Goal: Task Accomplishment & Management: Use online tool/utility

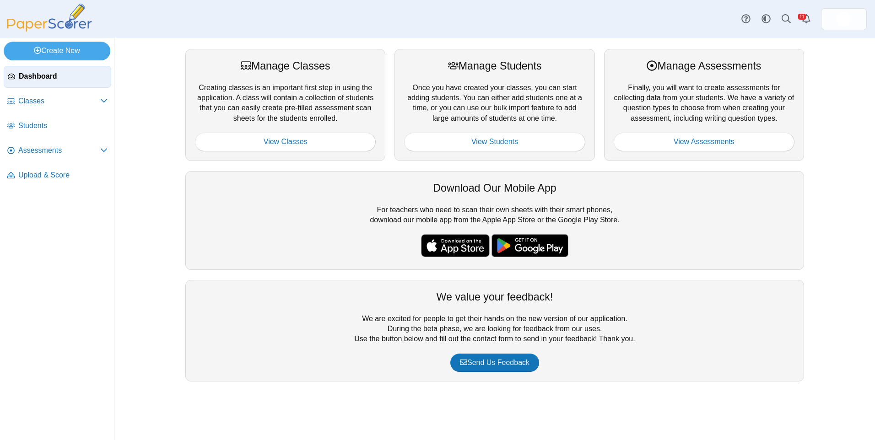
click at [727, 132] on div at bounding box center [704, 128] width 181 height 9
click at [721, 136] on link "View Assessments" at bounding box center [704, 142] width 181 height 18
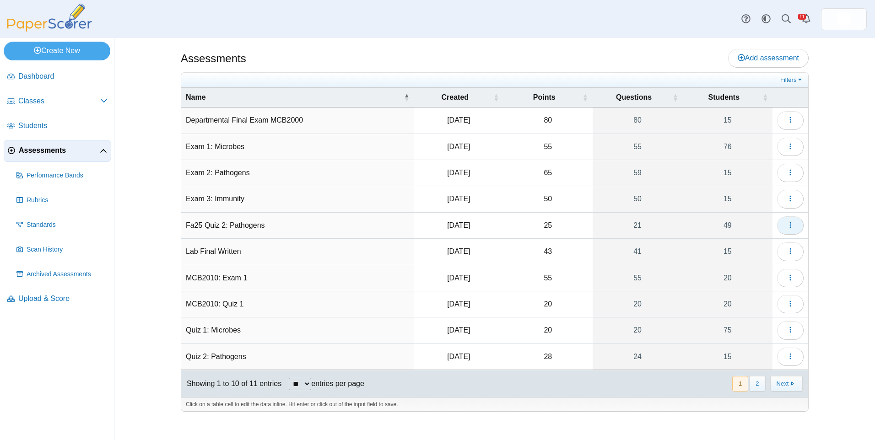
click at [787, 221] on icon "button" at bounding box center [790, 224] width 7 height 7
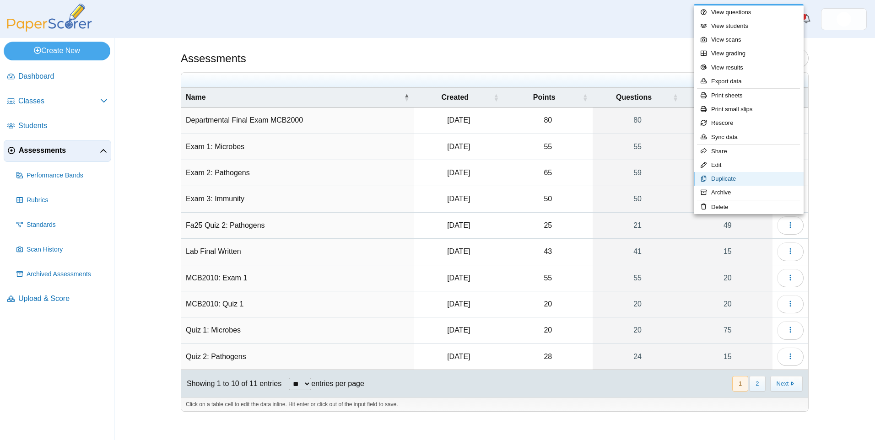
click at [751, 175] on link "Duplicate" at bounding box center [749, 179] width 110 height 14
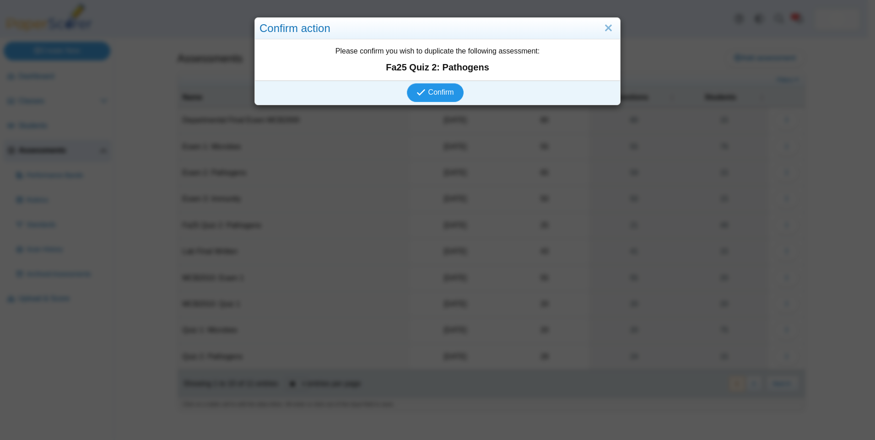
click at [422, 87] on button "Confirm" at bounding box center [435, 92] width 56 height 18
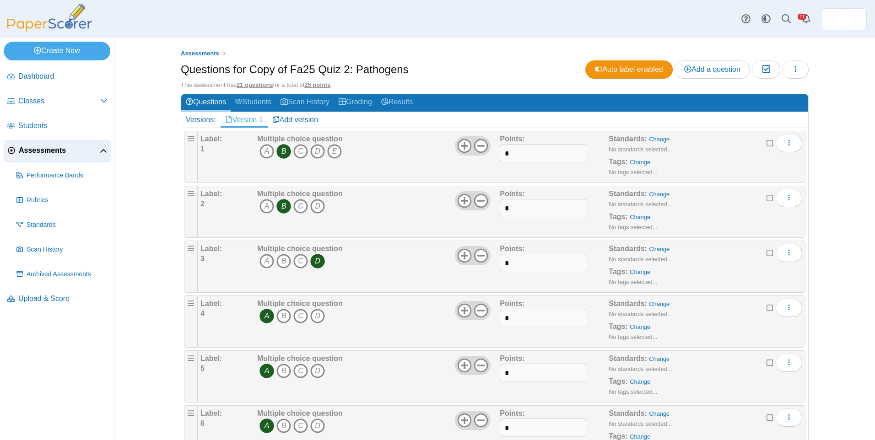
click at [278, 67] on h1 "Questions for Copy of Fa25 Quiz 2: Pathogens" at bounding box center [295, 70] width 228 height 16
click at [791, 64] on button "button" at bounding box center [795, 69] width 27 height 18
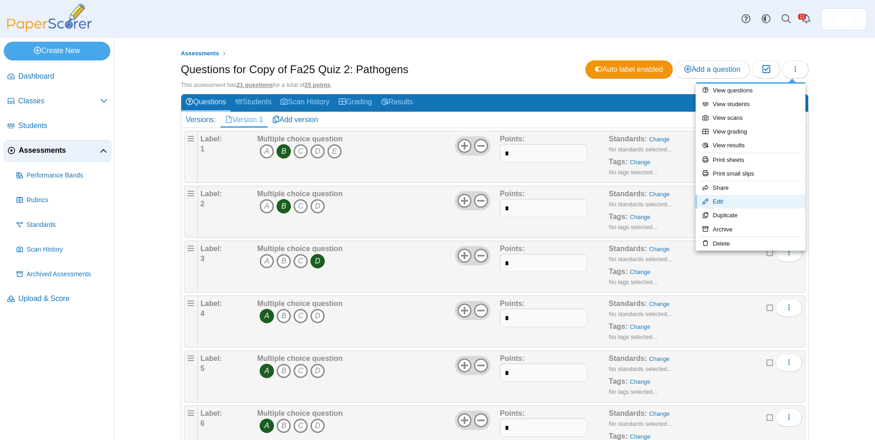
click at [738, 202] on link "Edit" at bounding box center [751, 202] width 110 height 14
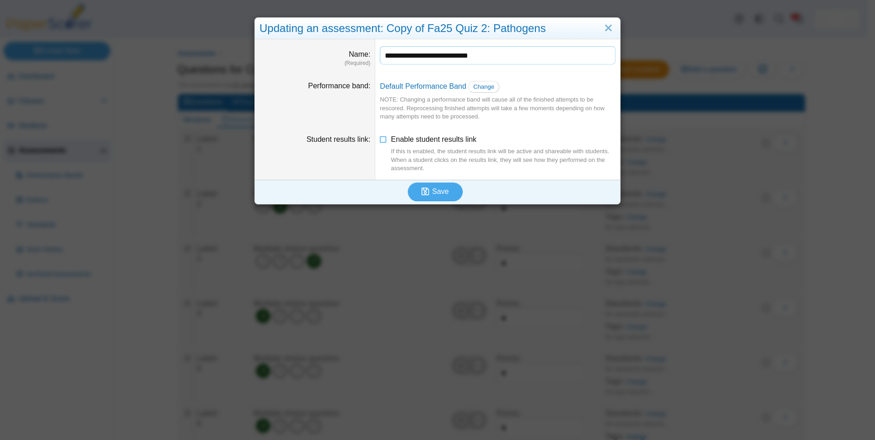
drag, startPoint x: 409, startPoint y: 52, endPoint x: 333, endPoint y: 53, distance: 76.0
click at [333, 53] on dl "**********" at bounding box center [437, 56] width 365 height 35
drag, startPoint x: 485, startPoint y: 50, endPoint x: 442, endPoint y: 62, distance: 45.1
click at [442, 62] on input "**********" at bounding box center [498, 55] width 236 height 18
type input "**********"
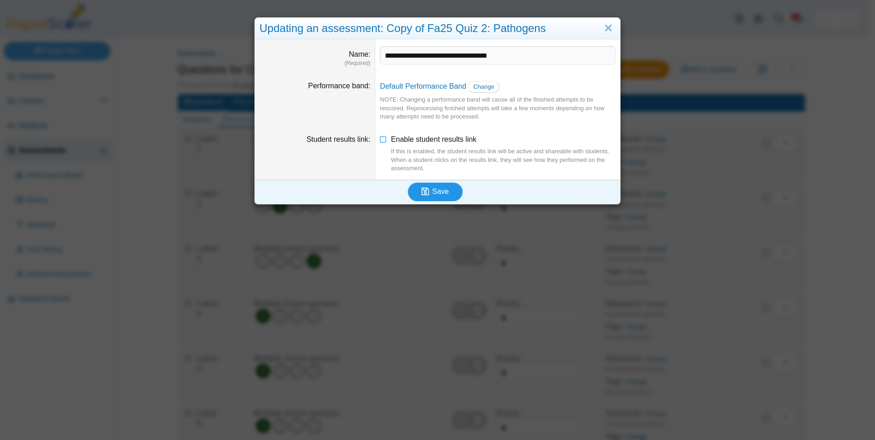
click at [435, 187] on button "Save" at bounding box center [435, 192] width 55 height 18
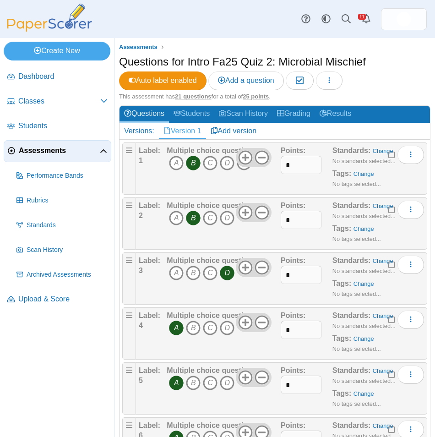
click at [192, 222] on icon "B" at bounding box center [193, 217] width 15 height 15
click at [231, 219] on icon "D" at bounding box center [227, 217] width 15 height 15
click at [227, 275] on icon "D" at bounding box center [227, 272] width 15 height 15
click at [178, 273] on icon "A" at bounding box center [176, 272] width 15 height 15
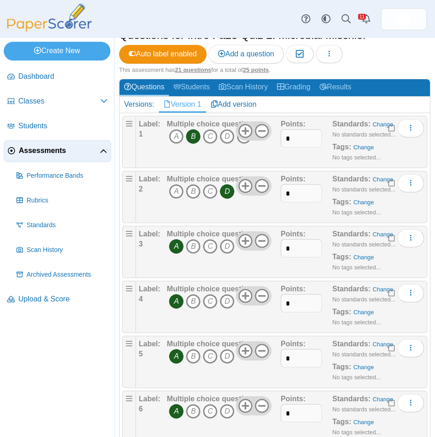
scroll to position [46, 0]
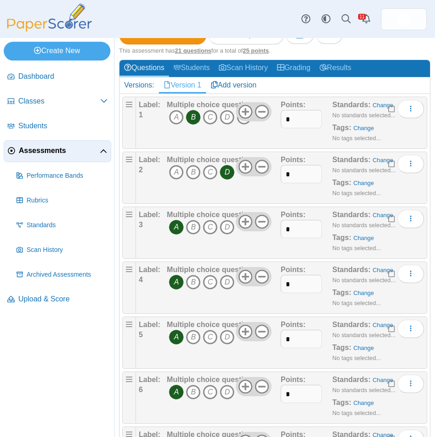
click at [178, 339] on icon "A" at bounding box center [176, 336] width 15 height 15
click at [228, 338] on icon "D" at bounding box center [227, 336] width 15 height 15
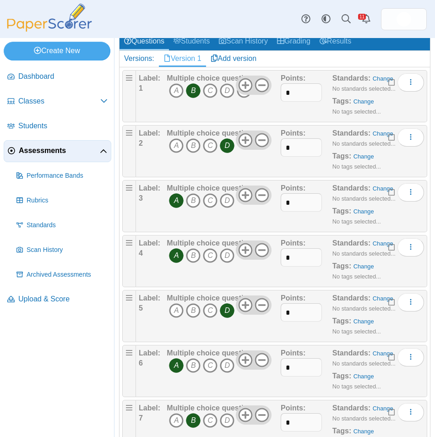
scroll to position [92, 0]
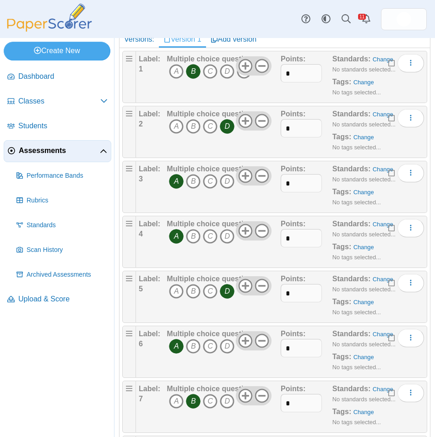
click at [176, 348] on icon "A" at bounding box center [176, 346] width 15 height 15
click at [195, 345] on icon "B" at bounding box center [193, 346] width 15 height 15
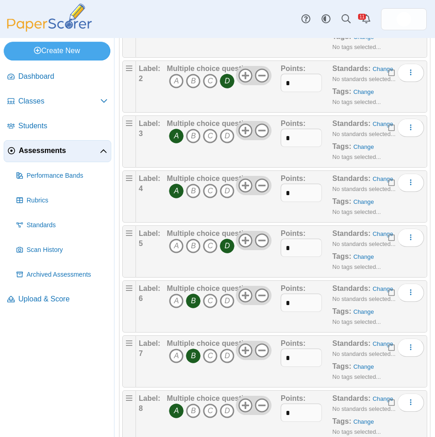
scroll to position [137, 0]
click at [174, 355] on icon "A" at bounding box center [176, 355] width 15 height 15
click at [194, 355] on icon "B" at bounding box center [193, 355] width 15 height 15
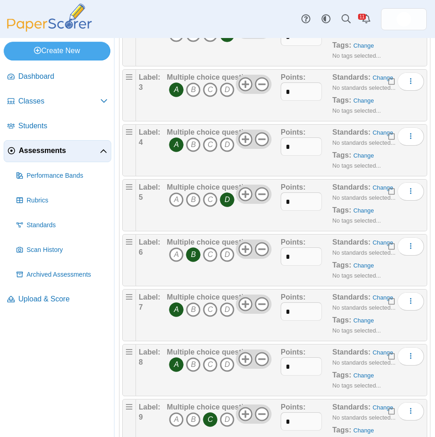
click at [173, 367] on icon "A" at bounding box center [176, 364] width 15 height 15
click at [208, 364] on icon "C" at bounding box center [210, 364] width 15 height 15
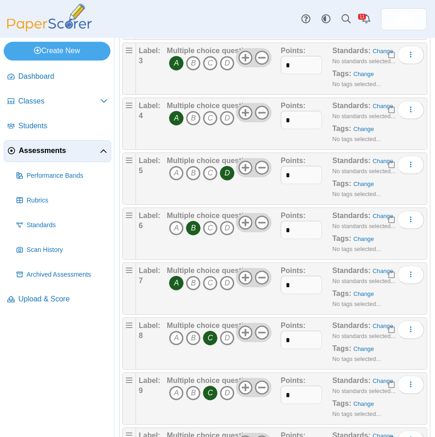
scroll to position [229, 0]
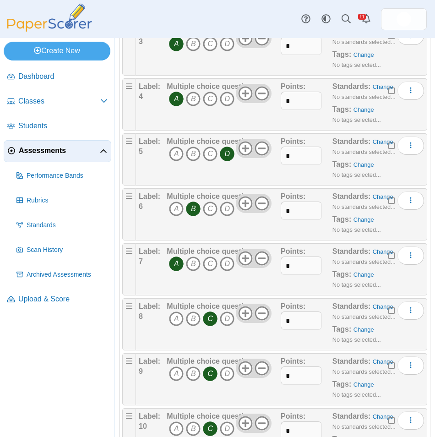
click at [210, 372] on icon "C" at bounding box center [210, 373] width 15 height 15
click at [178, 373] on icon "A" at bounding box center [176, 373] width 15 height 15
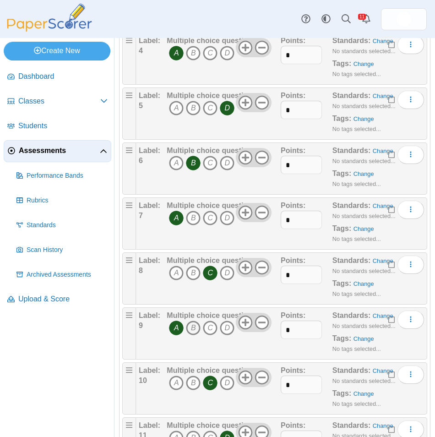
scroll to position [320, 0]
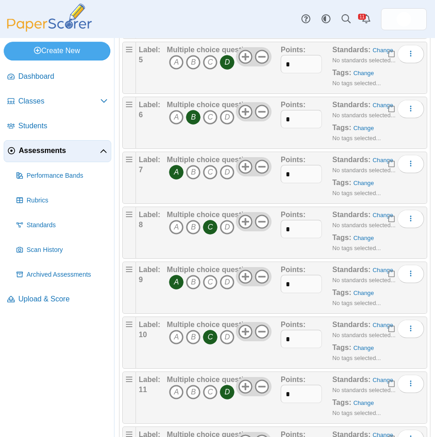
click at [227, 390] on icon "D" at bounding box center [227, 391] width 15 height 15
click at [210, 389] on icon "C" at bounding box center [210, 391] width 15 height 15
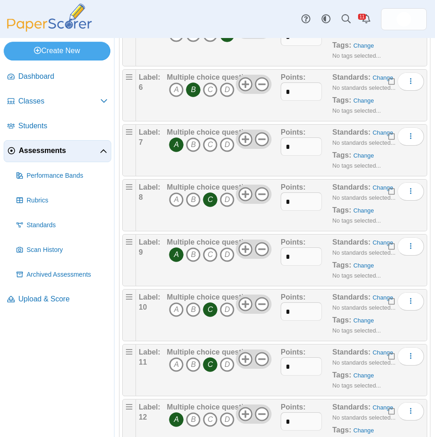
scroll to position [412, 0]
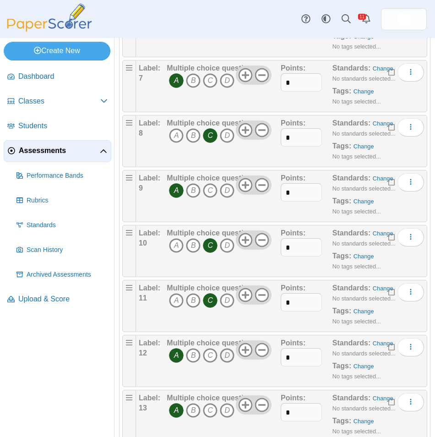
click at [223, 353] on icon "D" at bounding box center [227, 355] width 15 height 15
click at [173, 351] on icon "A" at bounding box center [176, 355] width 15 height 15
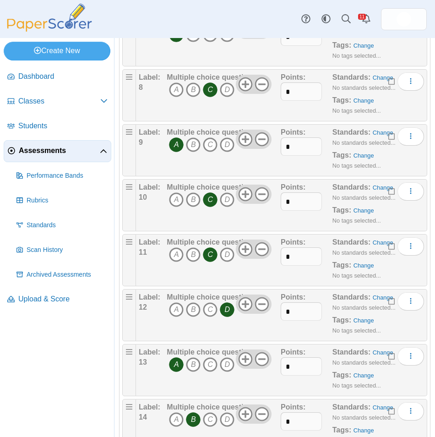
click at [176, 363] on icon "A" at bounding box center [176, 364] width 15 height 15
click at [228, 365] on icon "D" at bounding box center [227, 364] width 15 height 15
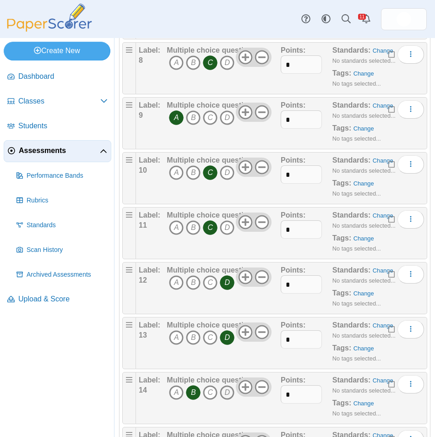
scroll to position [503, 0]
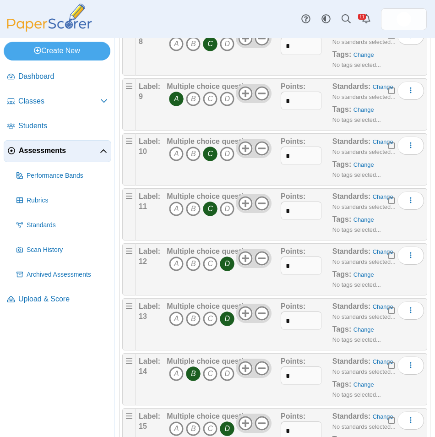
click at [195, 377] on icon "B" at bounding box center [193, 373] width 15 height 15
click at [206, 372] on icon "C" at bounding box center [210, 373] width 15 height 15
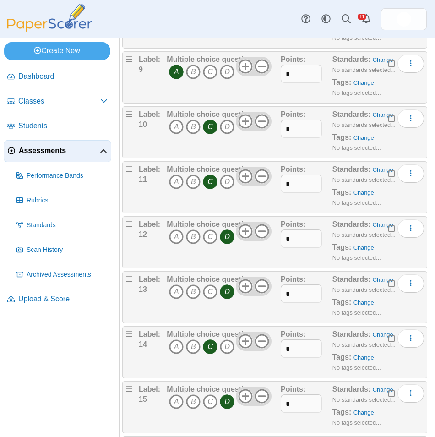
scroll to position [549, 0]
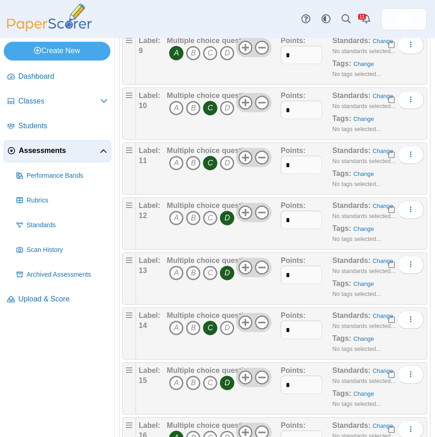
click at [224, 383] on icon "D" at bounding box center [227, 382] width 15 height 15
click at [193, 381] on icon "B" at bounding box center [193, 382] width 15 height 15
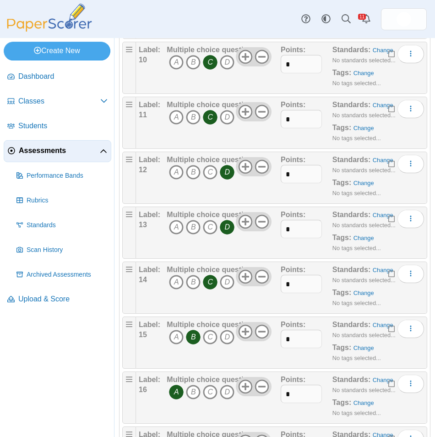
click at [174, 390] on icon "A" at bounding box center [176, 391] width 15 height 15
click at [227, 387] on icon "D" at bounding box center [227, 391] width 15 height 15
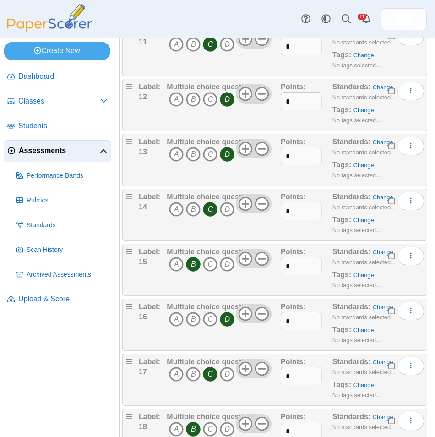
scroll to position [686, 0]
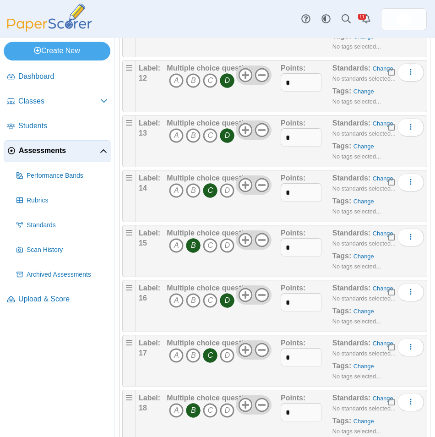
click at [212, 355] on icon "C" at bounding box center [210, 355] width 15 height 15
click at [193, 358] on icon "B" at bounding box center [193, 355] width 15 height 15
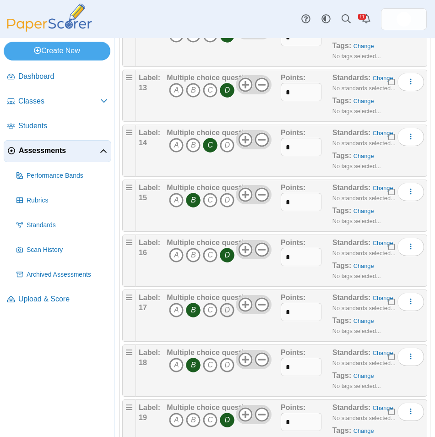
scroll to position [732, 0]
click at [194, 368] on icon "B" at bounding box center [193, 364] width 15 height 15
click at [229, 367] on icon "D" at bounding box center [227, 364] width 15 height 15
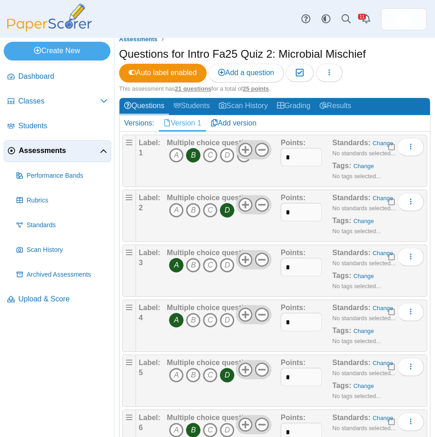
scroll to position [0, 0]
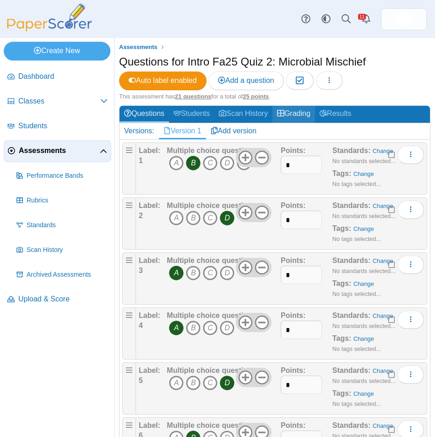
click at [304, 115] on link "Grading" at bounding box center [293, 114] width 43 height 17
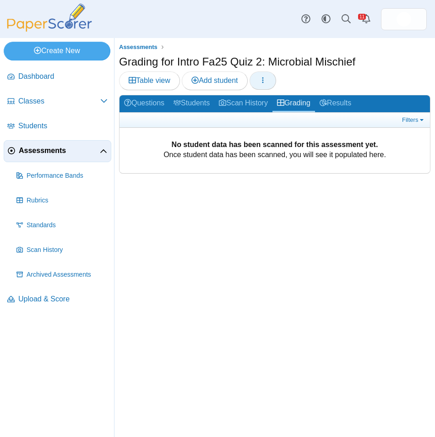
click at [272, 83] on button "button" at bounding box center [262, 80] width 27 height 18
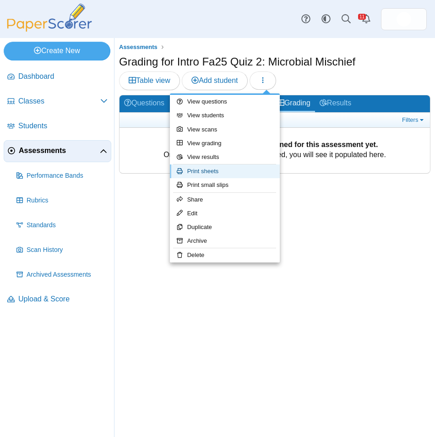
click at [261, 167] on link "Print sheets" at bounding box center [225, 171] width 110 height 14
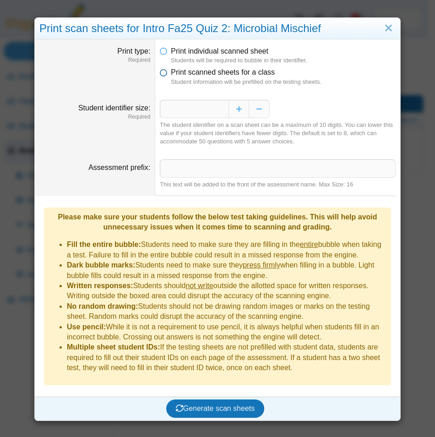
click at [171, 72] on span "Print scanned sheets for a class" at bounding box center [223, 72] width 104 height 8
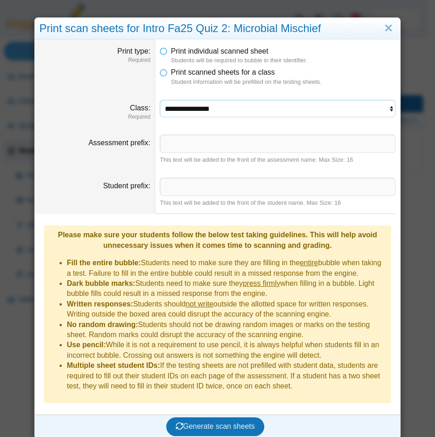
click at [207, 108] on select "**********" at bounding box center [278, 108] width 236 height 17
select select "**********"
click at [160, 100] on select "**********" at bounding box center [278, 108] width 236 height 17
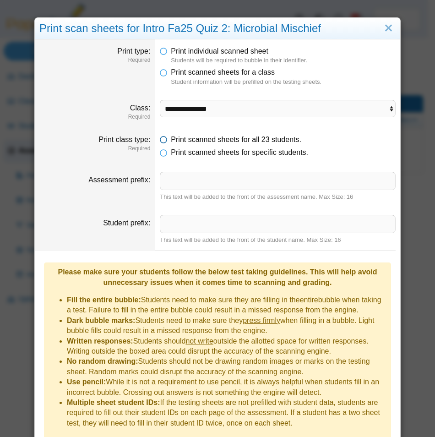
click at [191, 143] on span "Print scanned sheets for all 23 students." at bounding box center [236, 139] width 130 height 8
click at [198, 136] on span "Print scanned sheets for all 23 students." at bounding box center [236, 139] width 130 height 8
click at [196, 179] on input "Assessment prefix" at bounding box center [278, 181] width 236 height 18
click at [211, 172] on input "Assessment prefix" at bounding box center [278, 181] width 236 height 18
type input "**********"
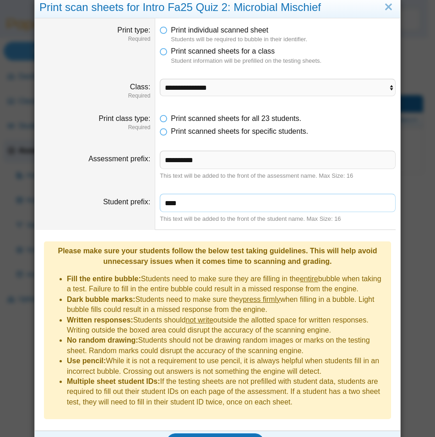
scroll to position [29, 0]
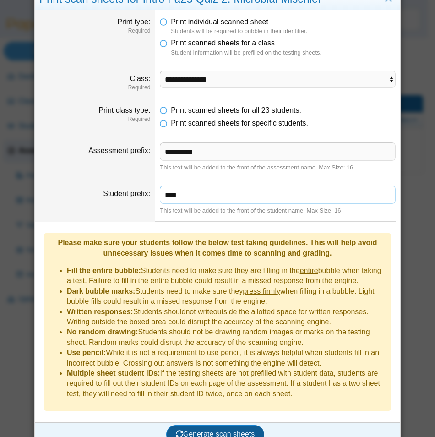
type input "****"
click at [230, 430] on span "Generate scan sheets" at bounding box center [215, 434] width 79 height 8
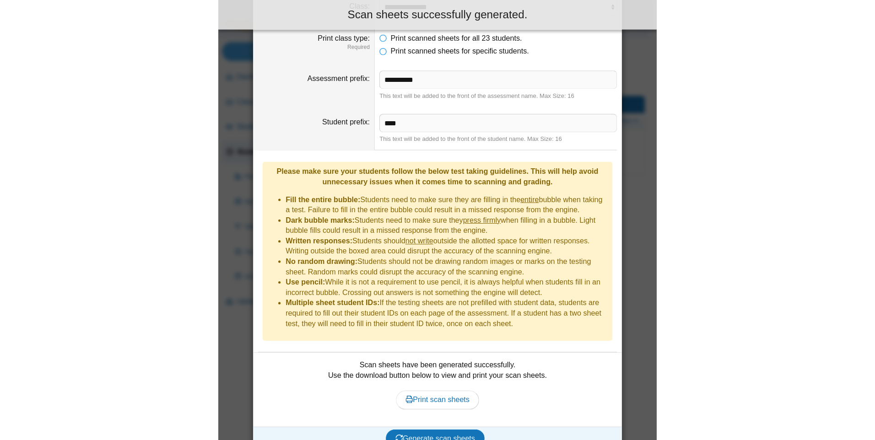
scroll to position [103, 0]
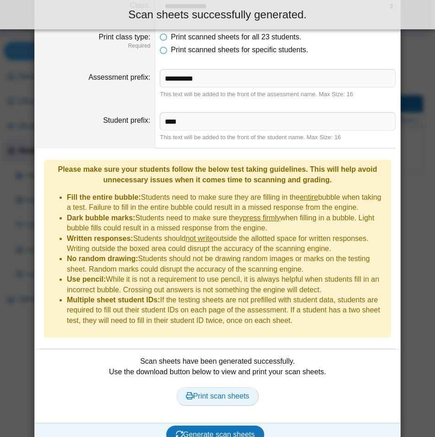
click at [218, 387] on link "Print scan sheets" at bounding box center [217, 396] width 83 height 18
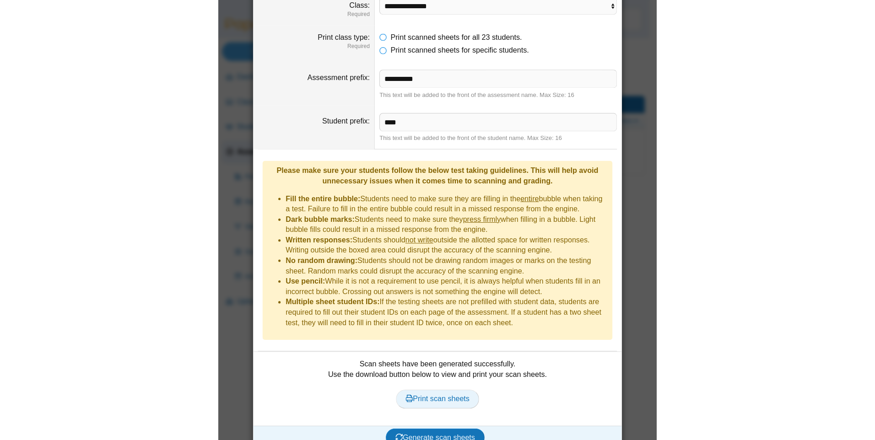
scroll to position [99, 0]
